Goal: Leave review/rating

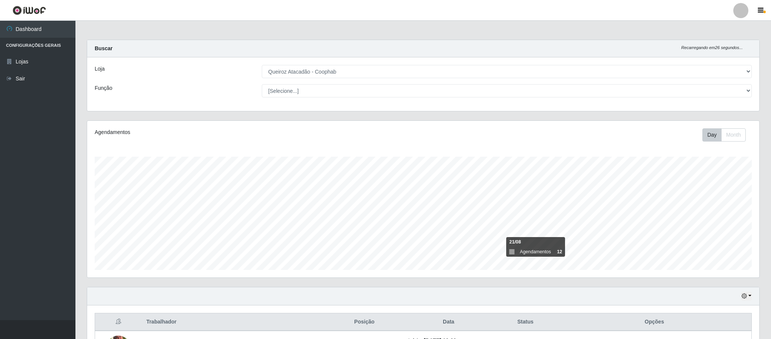
select select "463"
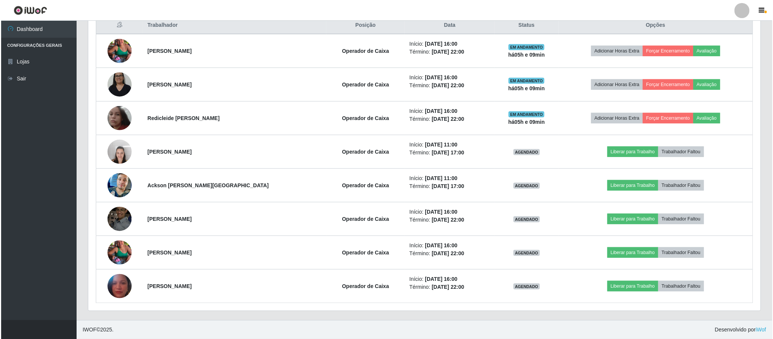
scroll to position [157, 671]
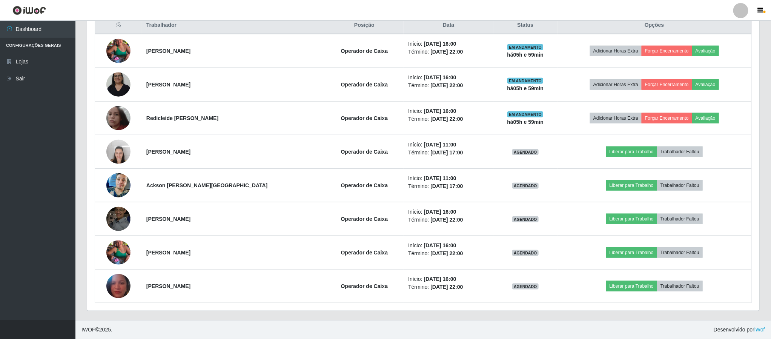
click at [699, 8] on header "Perfil Alterar Senha Sair" at bounding box center [385, 10] width 771 height 21
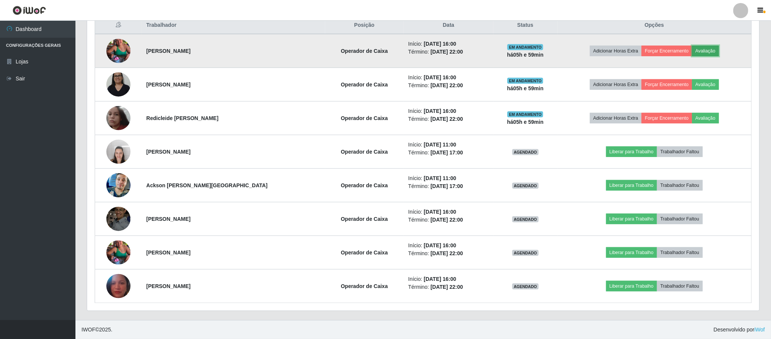
click at [698, 48] on button "Avaliação" at bounding box center [705, 51] width 27 height 11
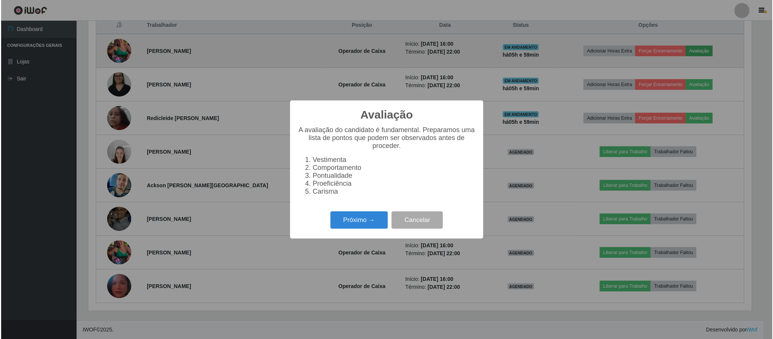
scroll to position [157, 665]
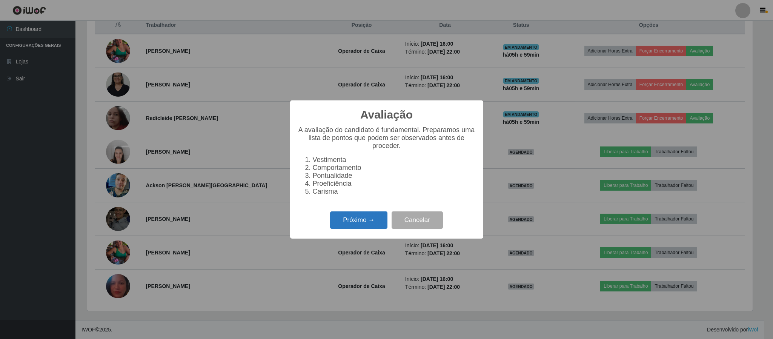
click at [356, 221] on button "Próximo →" at bounding box center [358, 220] width 57 height 18
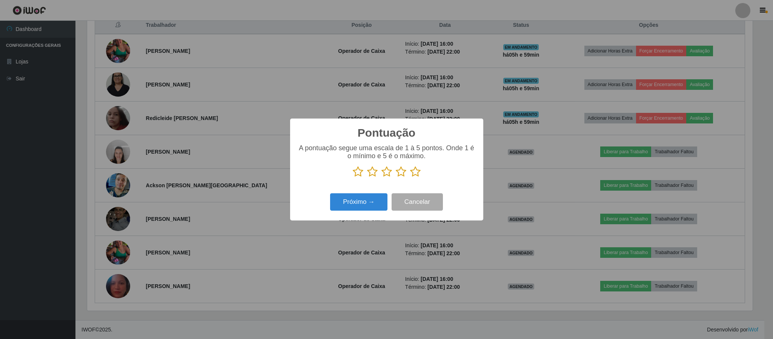
scroll to position [376890, 376382]
click at [416, 173] on icon at bounding box center [415, 171] width 11 height 11
click at [410, 177] on input "radio" at bounding box center [410, 177] width 0 height 0
click at [362, 204] on button "Próximo →" at bounding box center [358, 202] width 57 height 18
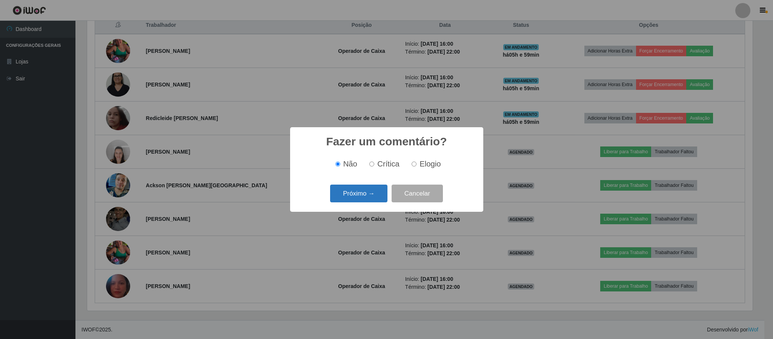
click at [369, 192] on button "Próximo →" at bounding box center [358, 193] width 57 height 18
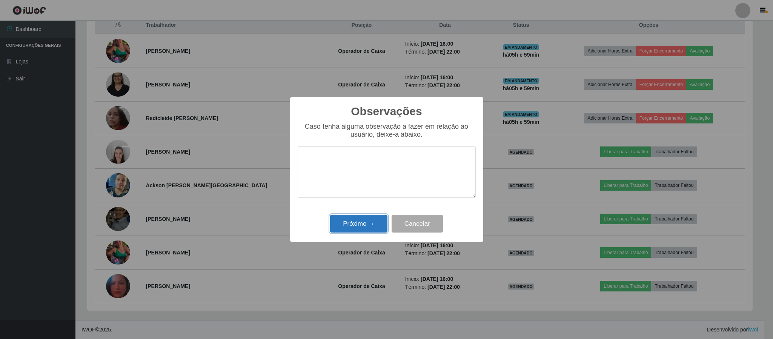
click at [368, 226] on button "Próximo →" at bounding box center [358, 224] width 57 height 18
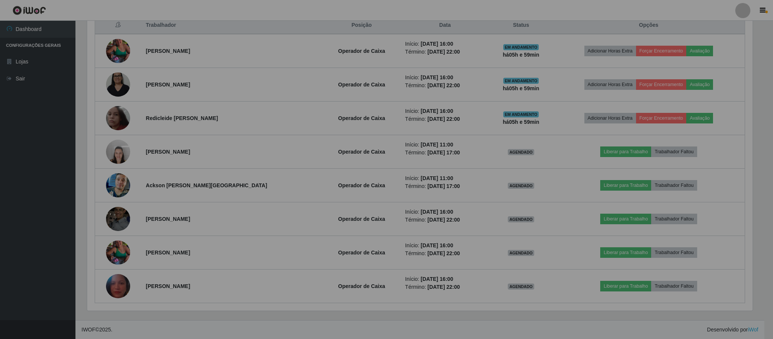
scroll to position [157, 671]
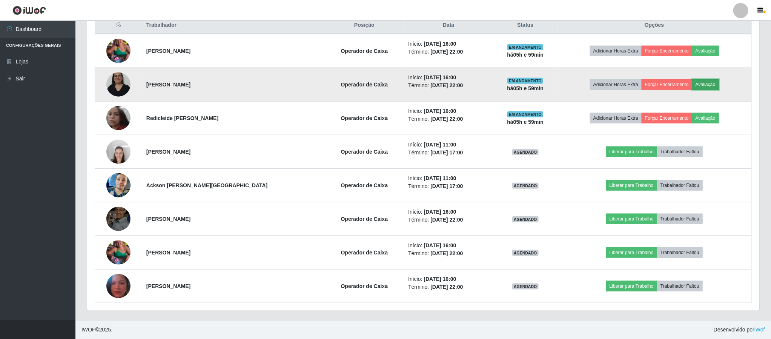
click at [696, 82] on button "Avaliação" at bounding box center [705, 84] width 27 height 11
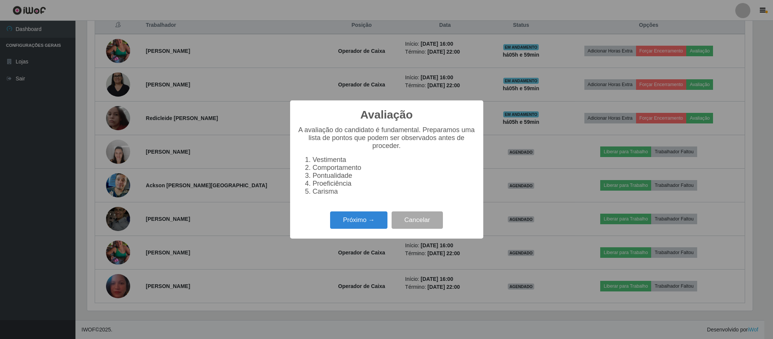
scroll to position [157, 665]
click at [347, 224] on button "Próximo →" at bounding box center [358, 220] width 57 height 18
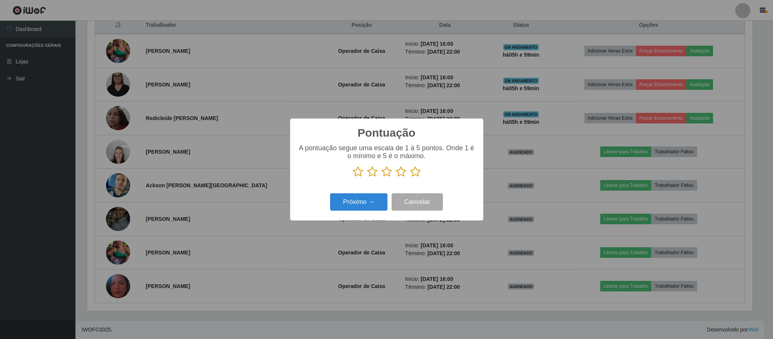
click at [413, 173] on icon at bounding box center [415, 171] width 11 height 11
click at [410, 177] on input "radio" at bounding box center [410, 177] width 0 height 0
click at [365, 204] on button "Próximo →" at bounding box center [358, 202] width 57 height 18
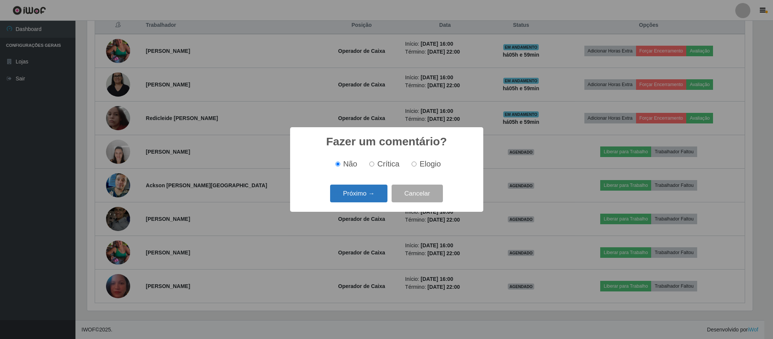
click at [361, 195] on button "Próximo →" at bounding box center [358, 193] width 57 height 18
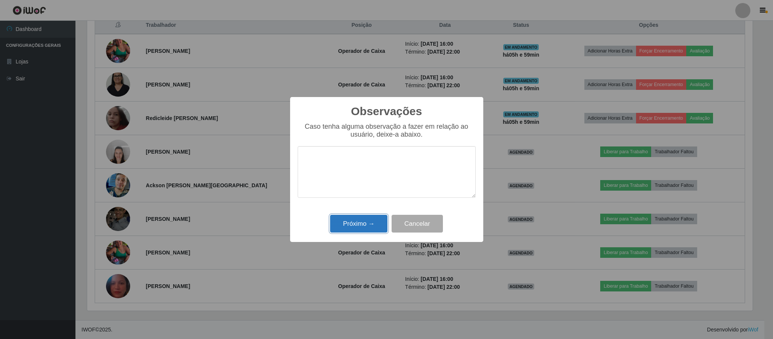
click at [361, 225] on button "Próximo →" at bounding box center [358, 224] width 57 height 18
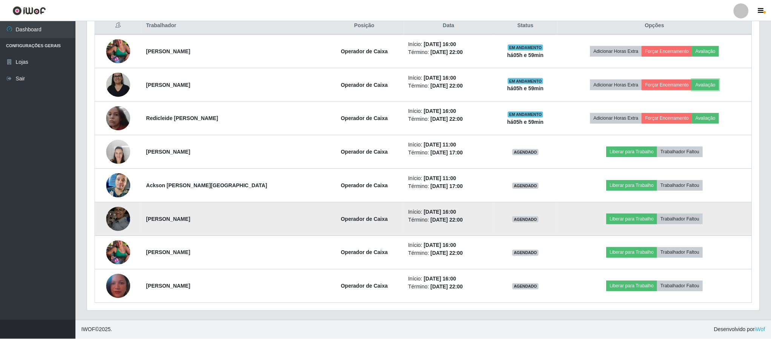
scroll to position [157, 671]
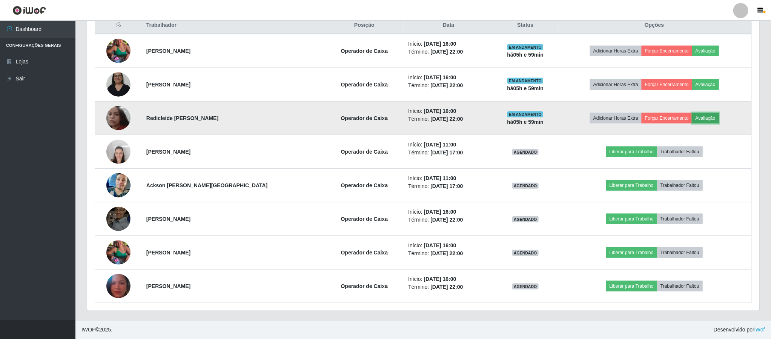
click at [695, 120] on button "Avaliação" at bounding box center [705, 118] width 27 height 11
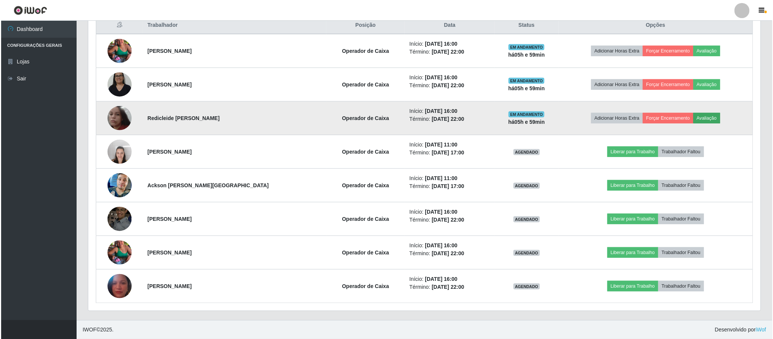
scroll to position [157, 665]
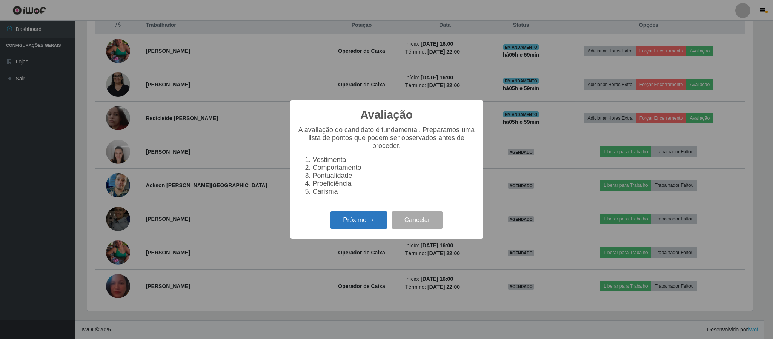
click at [363, 219] on button "Próximo →" at bounding box center [358, 220] width 57 height 18
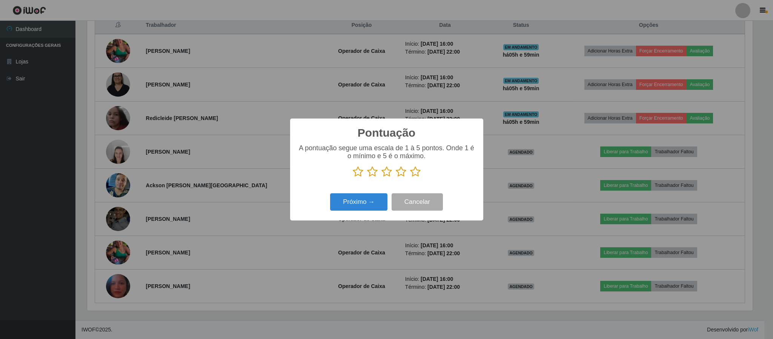
scroll to position [376890, 376382]
click at [418, 172] on icon at bounding box center [415, 171] width 11 height 11
click at [410, 177] on input "radio" at bounding box center [410, 177] width 0 height 0
click at [344, 201] on button "Próximo →" at bounding box center [358, 202] width 57 height 18
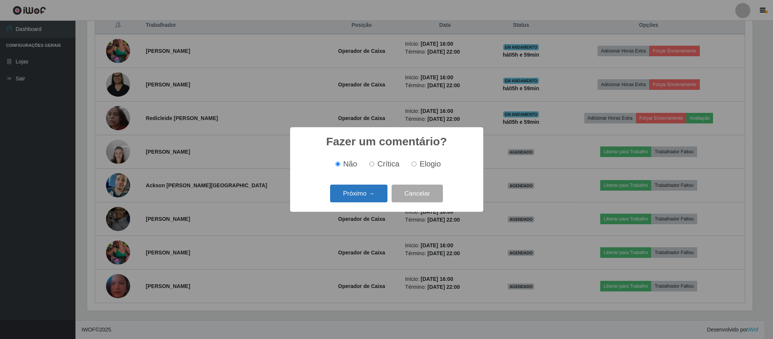
click at [362, 190] on button "Próximo →" at bounding box center [358, 193] width 57 height 18
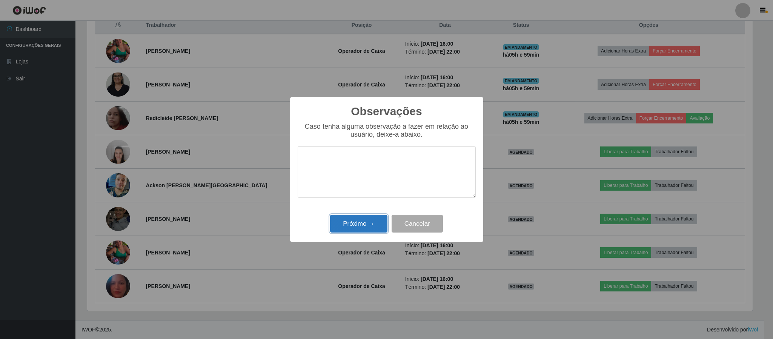
click at [360, 223] on button "Próximo →" at bounding box center [358, 224] width 57 height 18
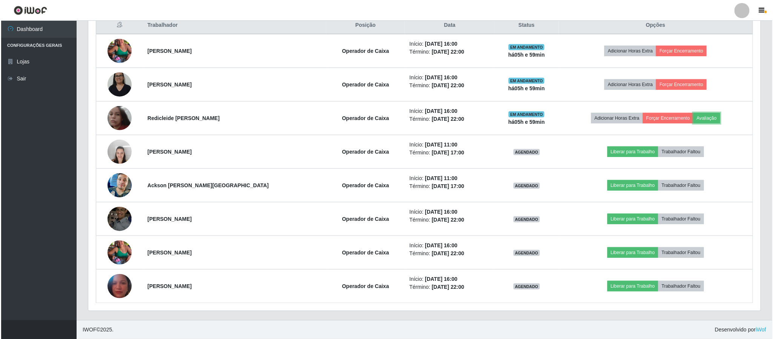
scroll to position [157, 671]
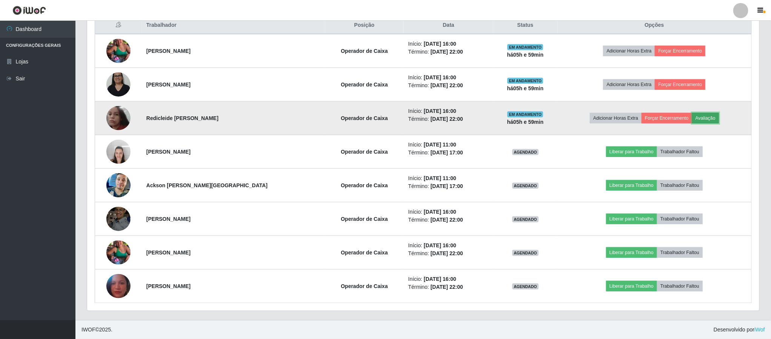
click at [702, 120] on button "Avaliação" at bounding box center [705, 118] width 27 height 11
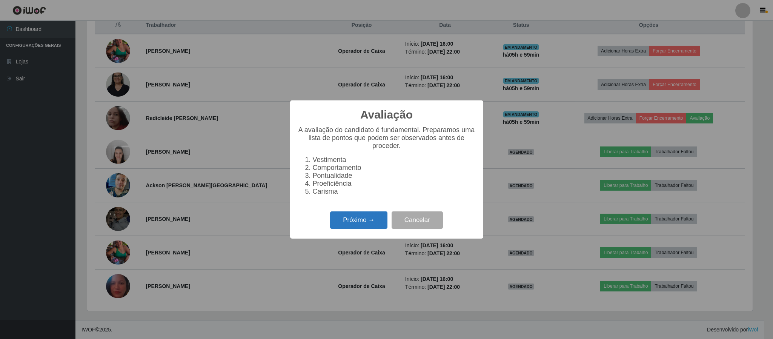
click at [359, 226] on button "Próximo →" at bounding box center [358, 220] width 57 height 18
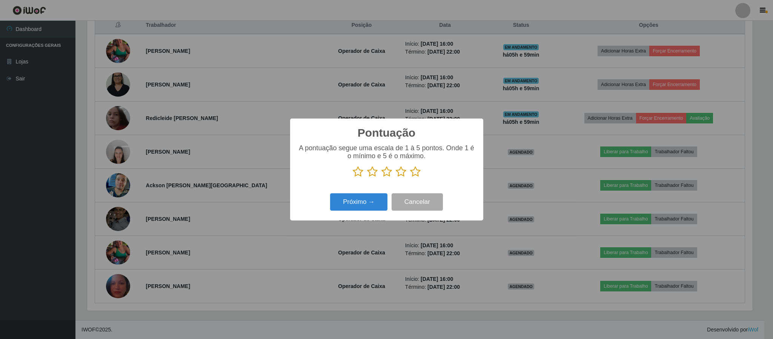
scroll to position [376890, 376382]
click at [418, 172] on icon at bounding box center [415, 171] width 11 height 11
click at [410, 177] on input "radio" at bounding box center [410, 177] width 0 height 0
click at [363, 203] on button "Próximo →" at bounding box center [358, 202] width 57 height 18
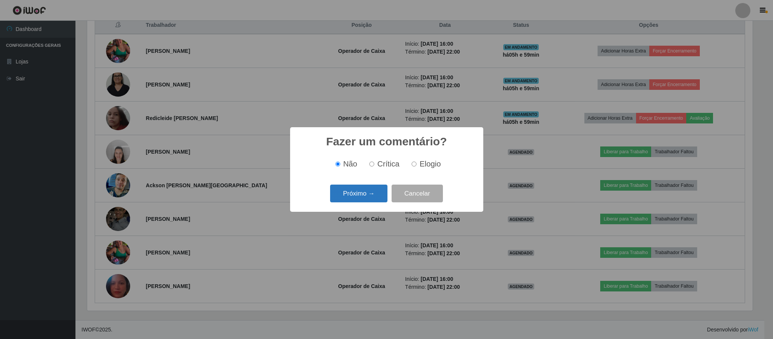
click at [355, 193] on button "Próximo →" at bounding box center [358, 193] width 57 height 18
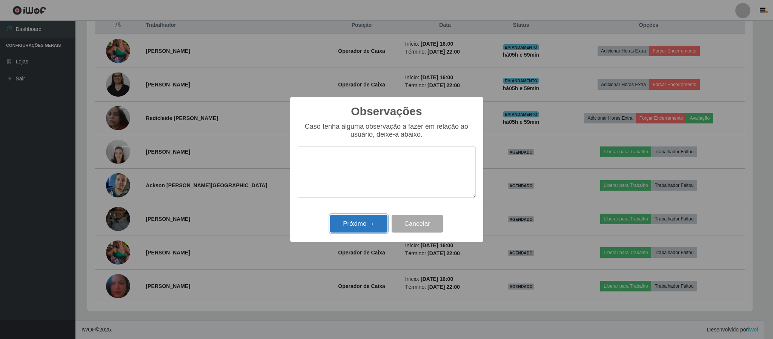
click at [361, 225] on button "Próximo →" at bounding box center [358, 224] width 57 height 18
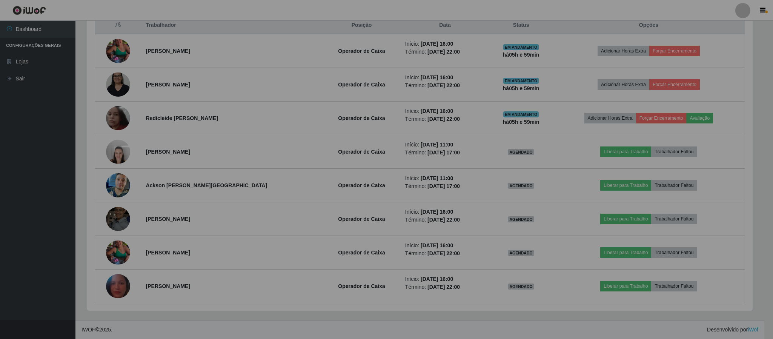
scroll to position [157, 671]
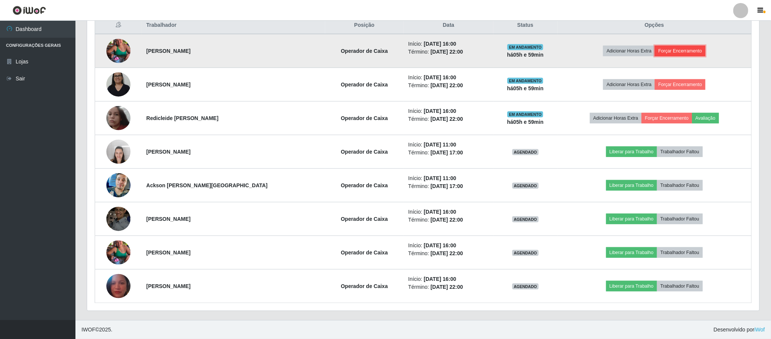
click at [670, 50] on button "Forçar Encerramento" at bounding box center [680, 51] width 51 height 11
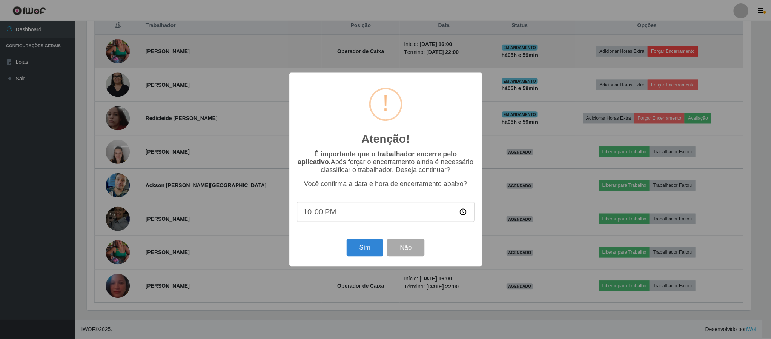
scroll to position [157, 665]
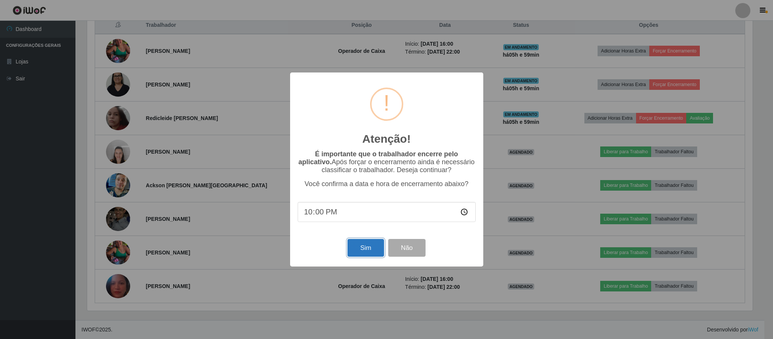
click at [359, 250] on button "Sim" at bounding box center [365, 248] width 37 height 18
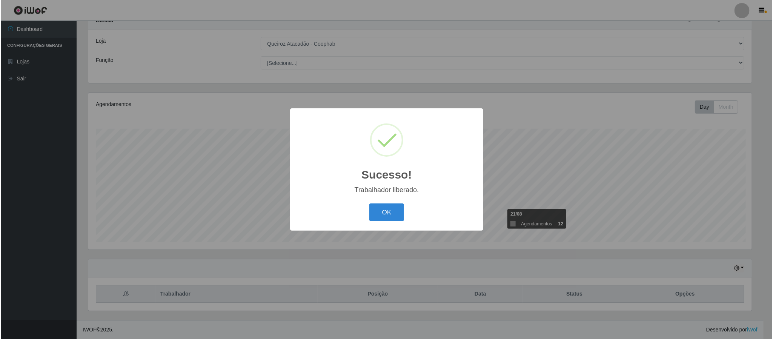
scroll to position [0, 0]
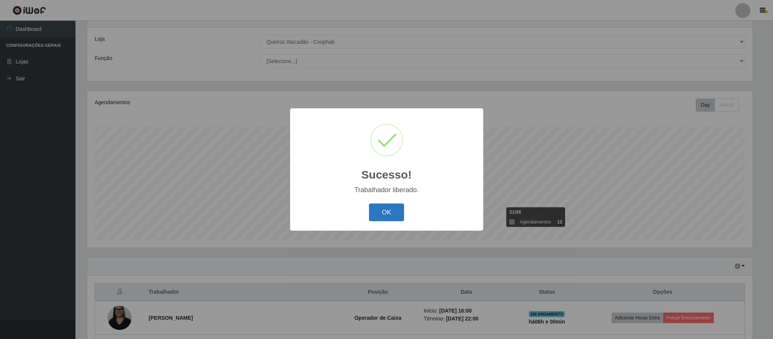
click at [385, 206] on button "OK" at bounding box center [386, 212] width 35 height 18
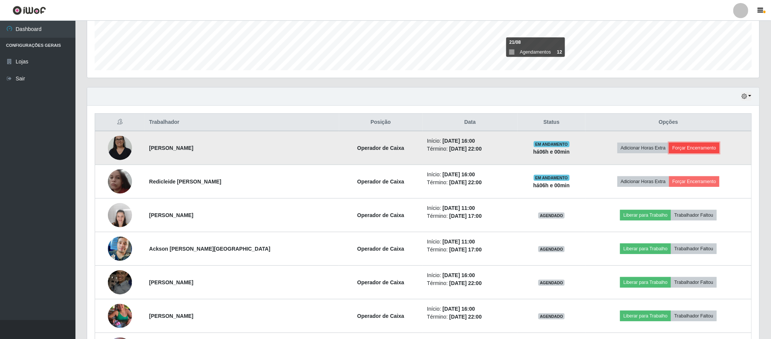
click at [699, 150] on button "Forçar Encerramento" at bounding box center [694, 148] width 51 height 11
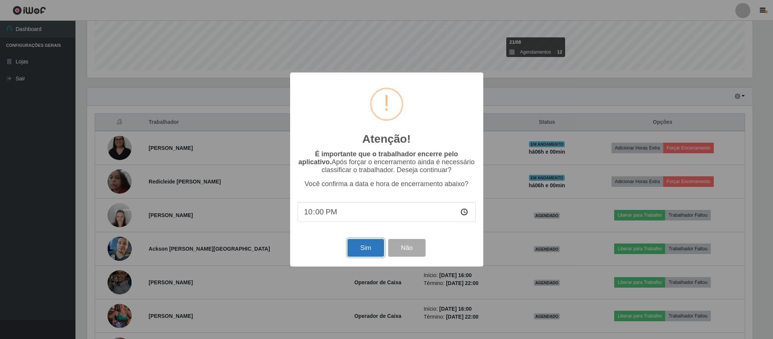
click at [361, 248] on button "Sim" at bounding box center [365, 248] width 37 height 18
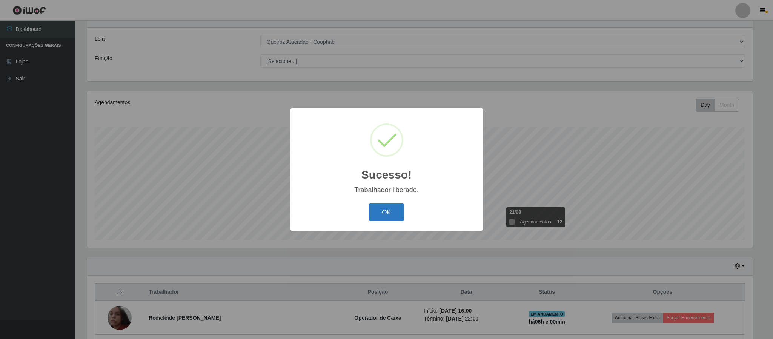
click at [383, 209] on button "OK" at bounding box center [386, 212] width 35 height 18
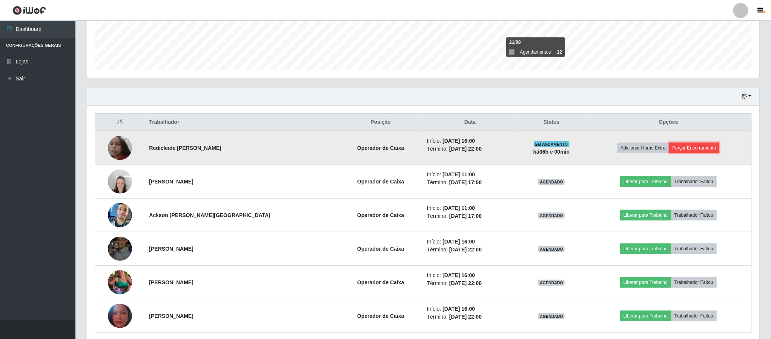
click at [688, 149] on button "Forçar Encerramento" at bounding box center [694, 148] width 51 height 11
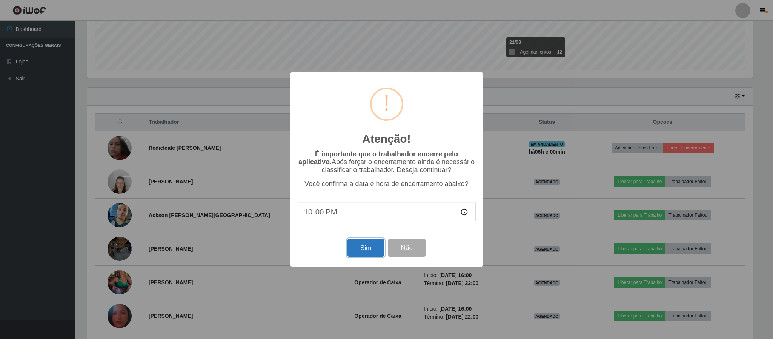
click at [356, 248] on button "Sim" at bounding box center [365, 248] width 37 height 18
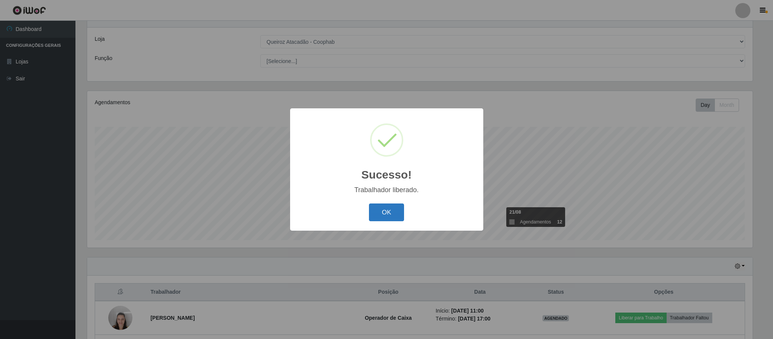
click at [386, 211] on button "OK" at bounding box center [386, 212] width 35 height 18
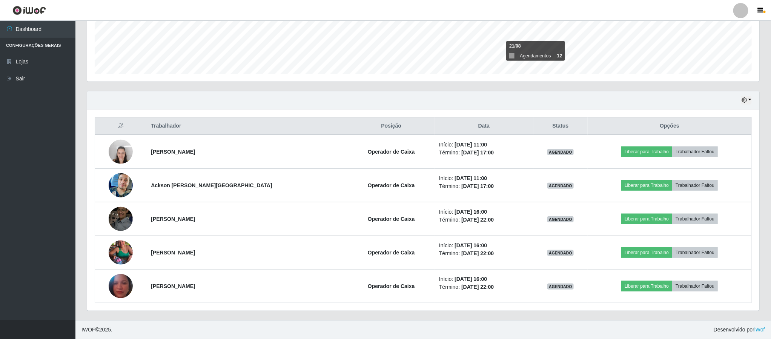
click at [742, 12] on div at bounding box center [740, 10] width 15 height 15
click at [713, 57] on button "Sair" at bounding box center [726, 58] width 68 height 15
